Goal: Task Accomplishment & Management: Complete application form

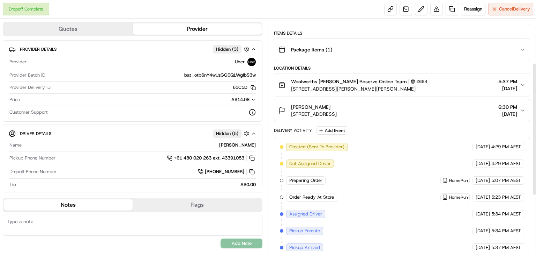
scroll to position [84, 0]
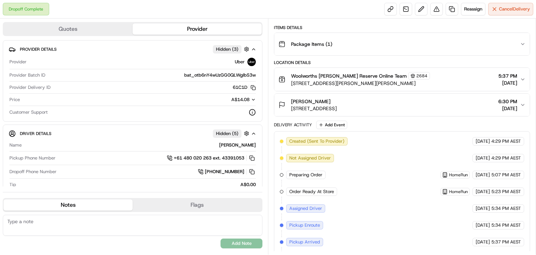
drag, startPoint x: 290, startPoint y: 108, endPoint x: 379, endPoint y: 109, distance: 89.4
click at [379, 109] on div "[PERSON_NAME] [STREET_ADDRESS][PERSON_NAME] 6:30 PM [DATE]" at bounding box center [400, 105] width 242 height 14
copy span "[STREET_ADDRESS]"
drag, startPoint x: 298, startPoint y: 82, endPoint x: 437, endPoint y: 82, distance: 138.3
click at [441, 87] on button "Woolworths [PERSON_NAME] Reserve Online Team [STREET_ADDRESS][PERSON_NAME][PERS…" at bounding box center [403, 79] width 256 height 23
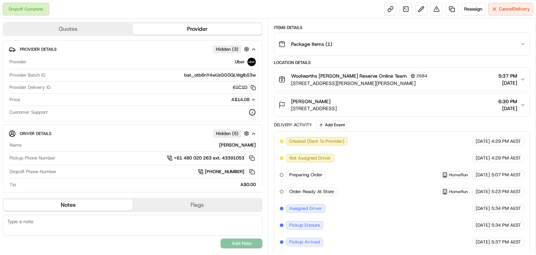
copy span "[STREET_ADDRESS][PERSON_NAME][PERSON_NAME]"
click at [452, 8] on link at bounding box center [452, 9] width 13 height 13
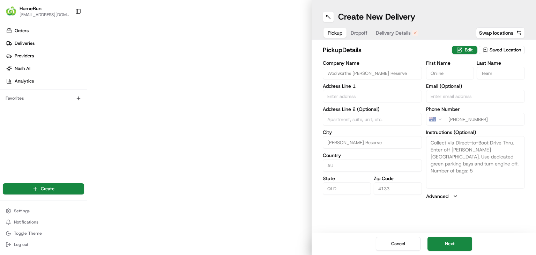
type input "[STREET_ADDRESS][PERSON_NAME]"
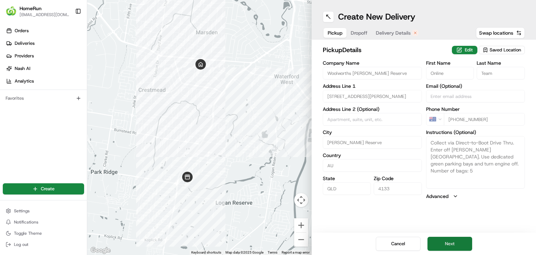
click at [452, 245] on button "Next" at bounding box center [450, 243] width 45 height 14
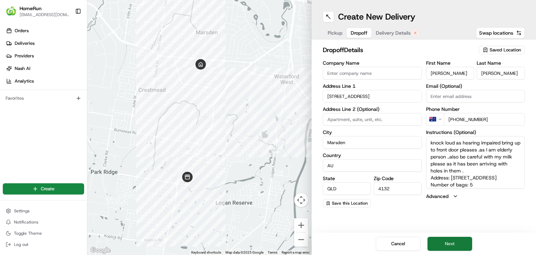
click at [448, 244] on button "Next" at bounding box center [450, 243] width 45 height 14
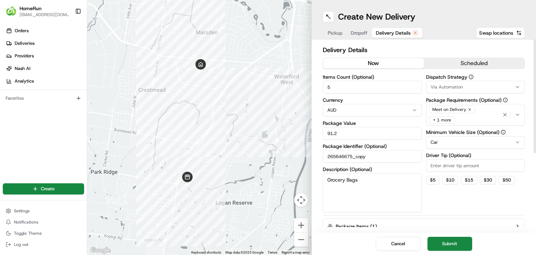
click at [370, 63] on button "now" at bounding box center [373, 63] width 101 height 10
click at [459, 242] on button "Submit" at bounding box center [450, 243] width 45 height 14
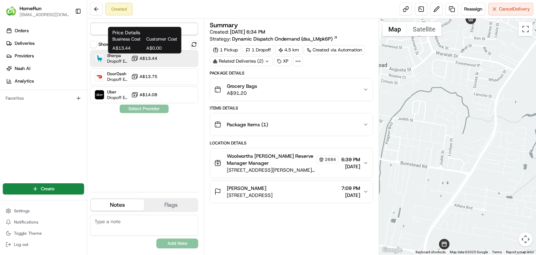
click at [152, 58] on span "A$13.44" at bounding box center [149, 59] width 18 height 6
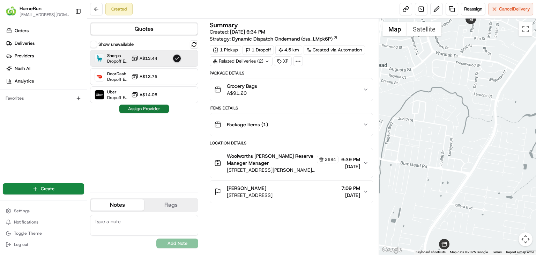
click at [140, 107] on button "Assign Provider" at bounding box center [144, 108] width 50 height 8
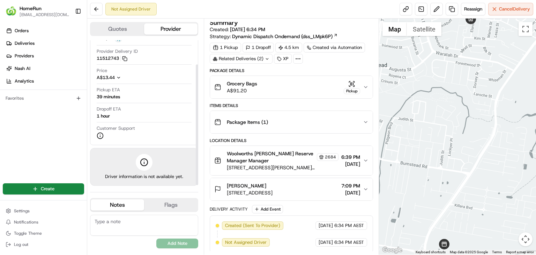
scroll to position [31, 0]
click at [250, 58] on div "Related Deliveries (2)" at bounding box center [241, 59] width 63 height 10
click at [330, 65] on div "Summary Created: [DATE] 6:34 PM Strategy: Dynamic Dispatch Ondemand (dss_LMpk6P…" at bounding box center [291, 136] width 163 height 233
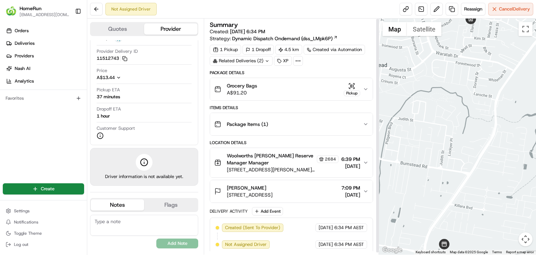
scroll to position [0, 0]
click at [365, 124] on icon "button" at bounding box center [366, 124] width 3 height 1
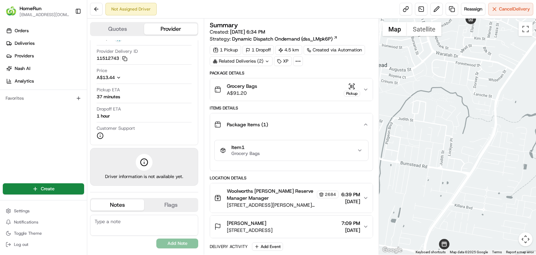
click at [365, 124] on icon "button" at bounding box center [366, 125] width 6 height 6
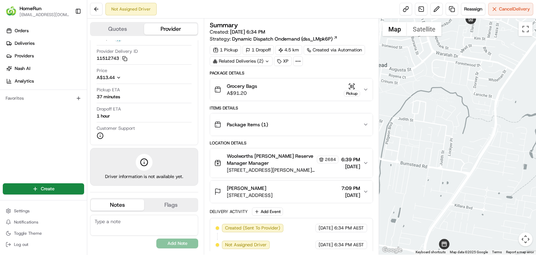
click at [365, 162] on icon "button" at bounding box center [366, 162] width 3 height 1
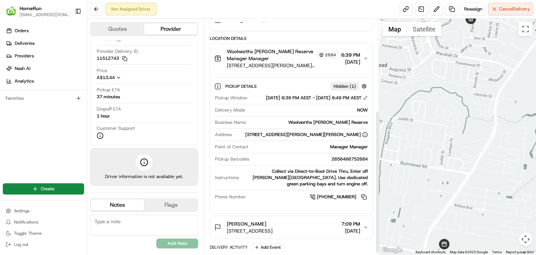
scroll to position [155, 0]
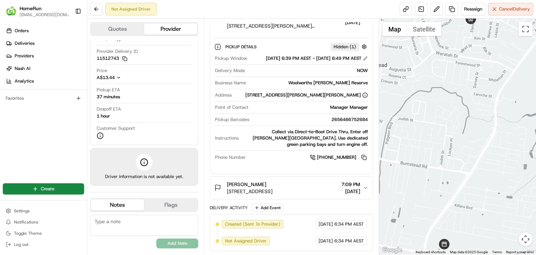
click at [366, 187] on icon "button" at bounding box center [366, 188] width 6 height 6
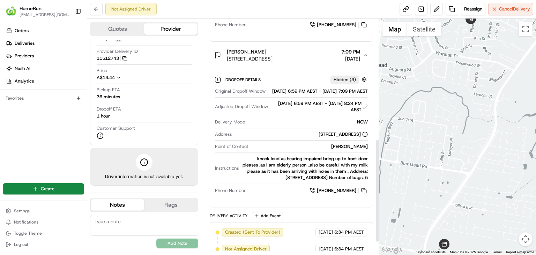
scroll to position [301, 0]
